Goal: Task Accomplishment & Management: Use online tool/utility

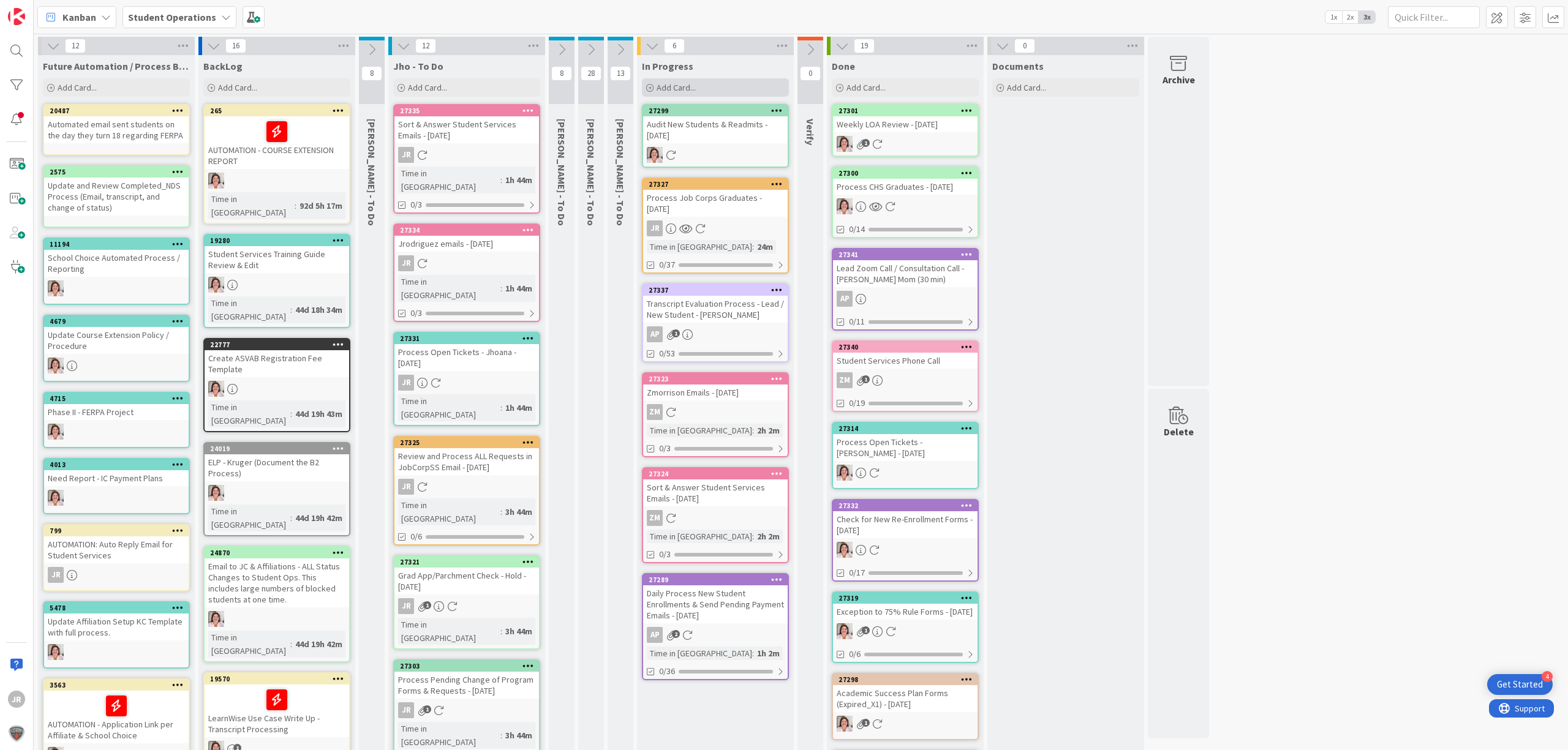
click at [748, 84] on div "Add Card..." at bounding box center [716, 87] width 147 height 18
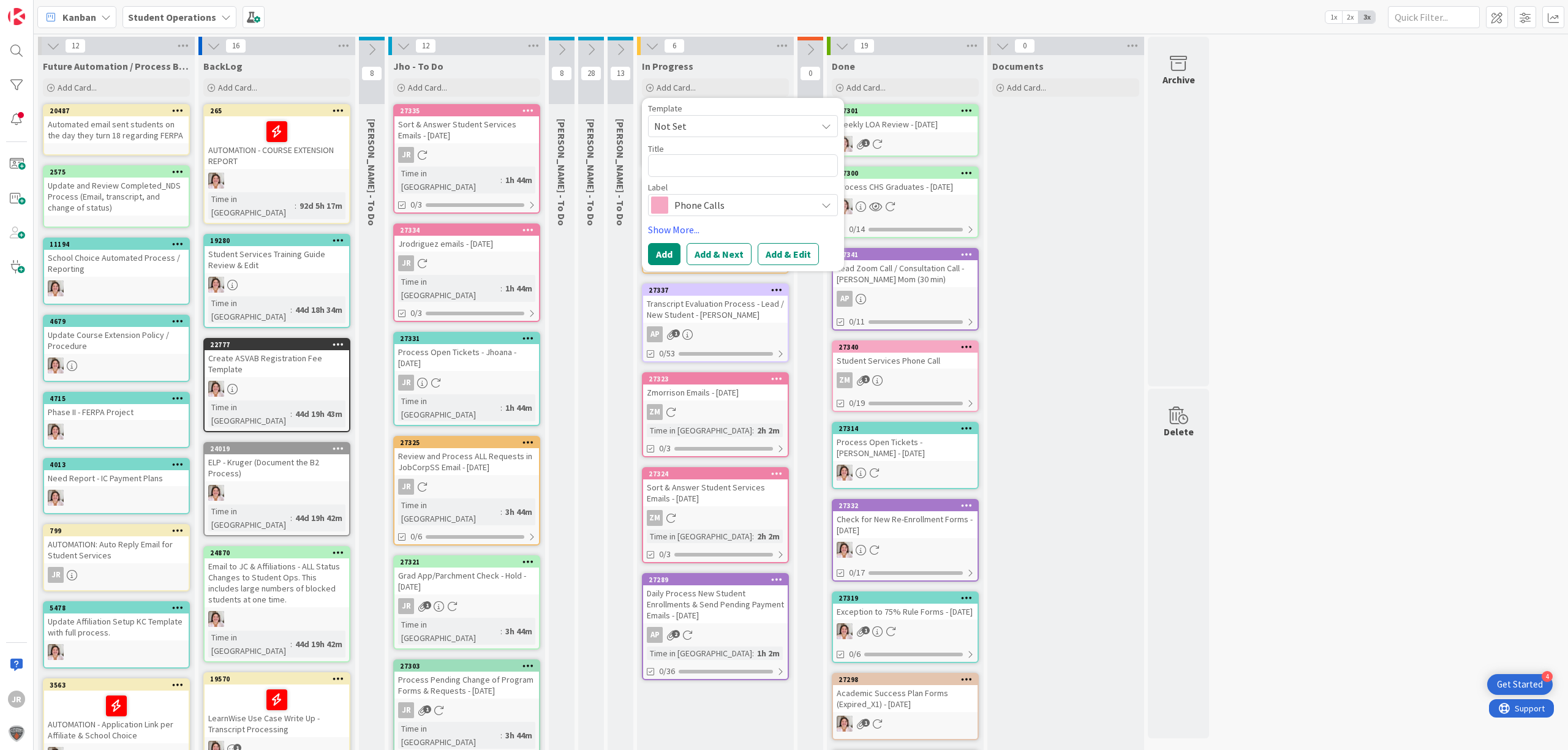
click at [730, 128] on span "Not Set" at bounding box center [731, 126] width 153 height 16
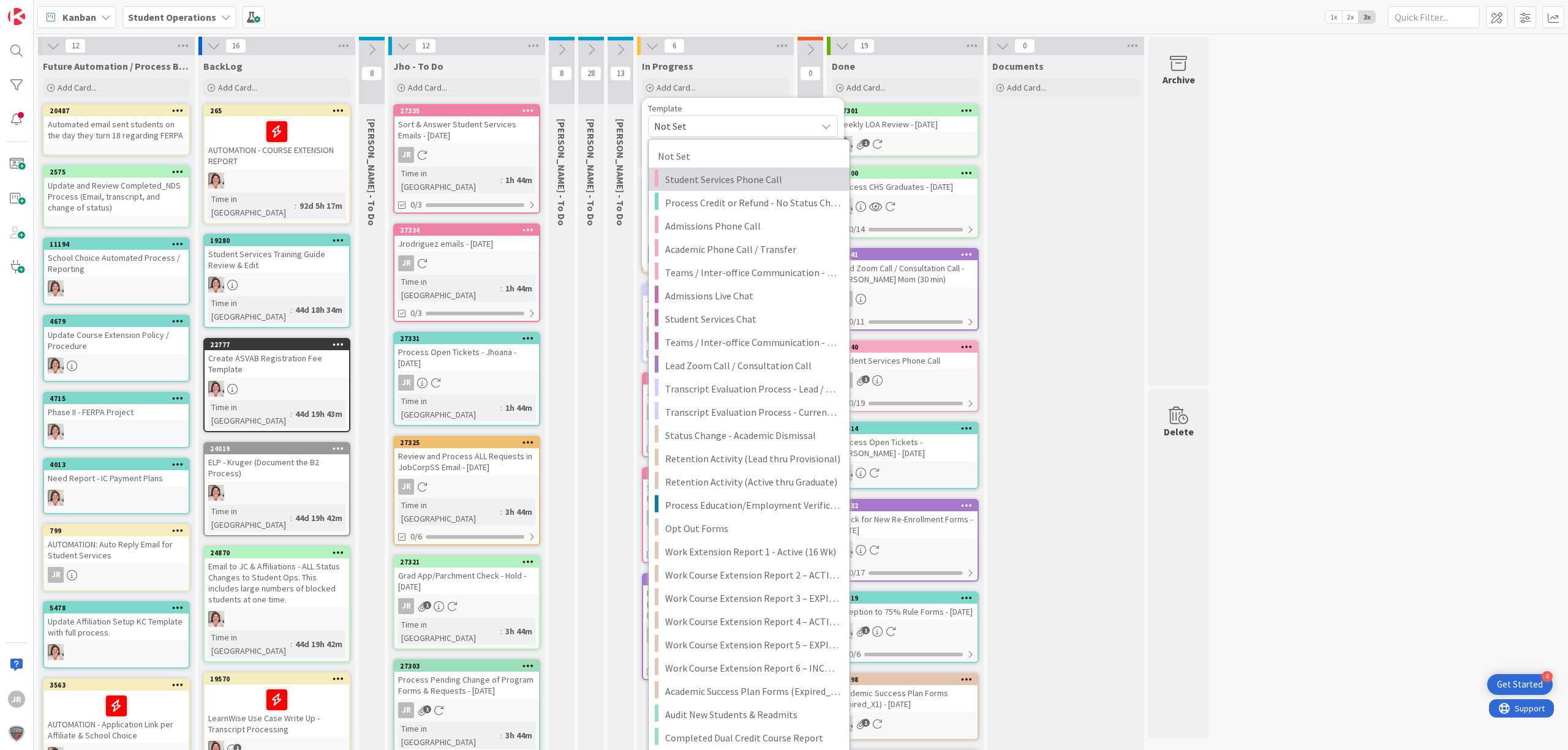
click at [748, 177] on span "Student Services Phone Call" at bounding box center [753, 179] width 175 height 16
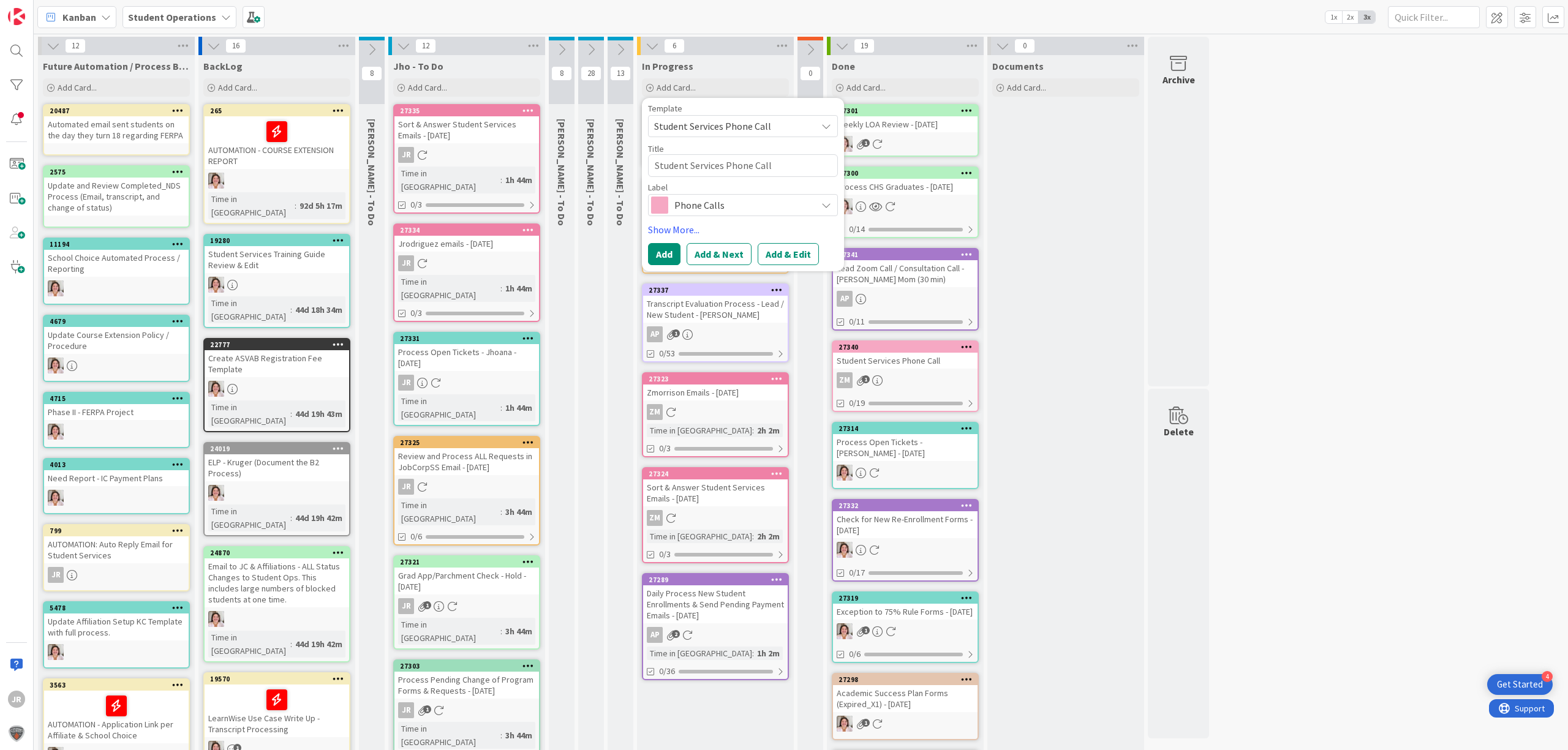
type textarea "x"
type textarea "Student Services Phone Call"
click at [792, 257] on button "Add & Edit" at bounding box center [788, 254] width 61 height 22
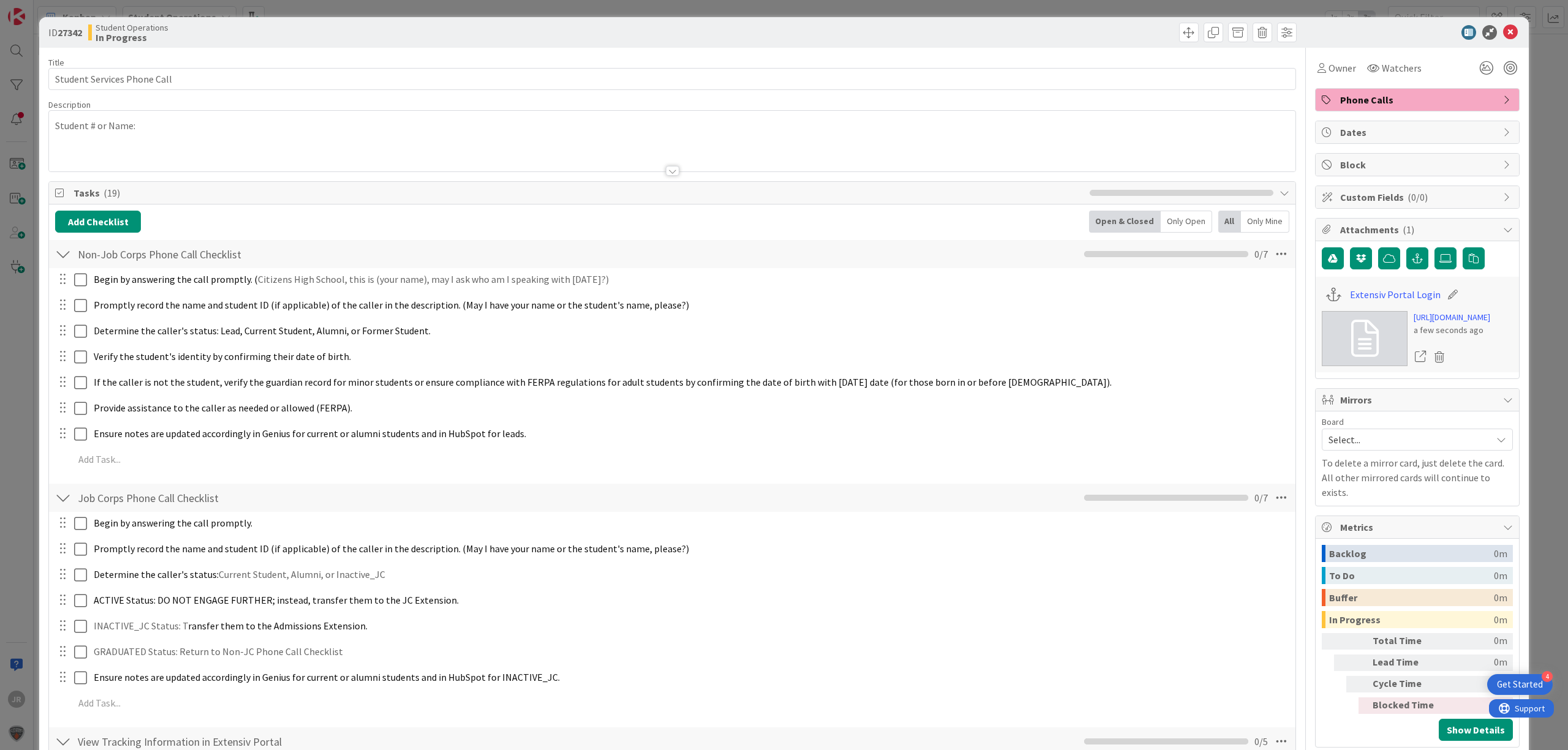
drag, startPoint x: 1387, startPoint y: 103, endPoint x: 1385, endPoint y: 109, distance: 6.3
click at [1387, 102] on span "Phone Calls" at bounding box center [1418, 100] width 157 height 15
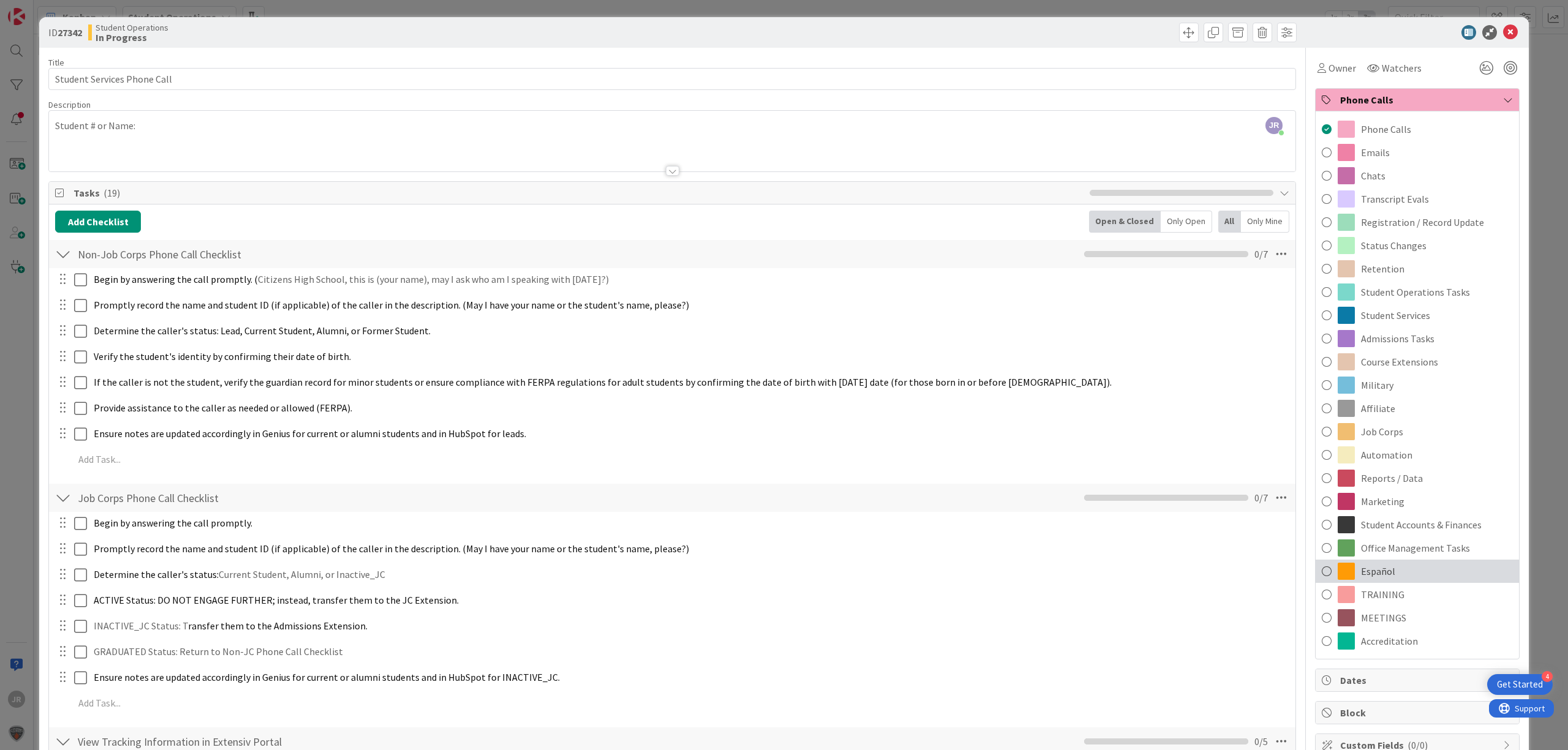
click at [1374, 569] on span "Español" at bounding box center [1378, 571] width 34 height 15
